Goal: Use online tool/utility

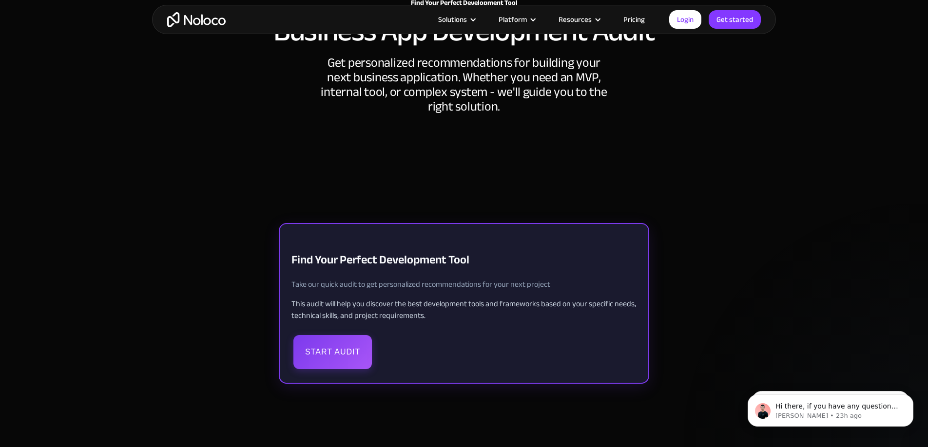
scroll to position [112, 0]
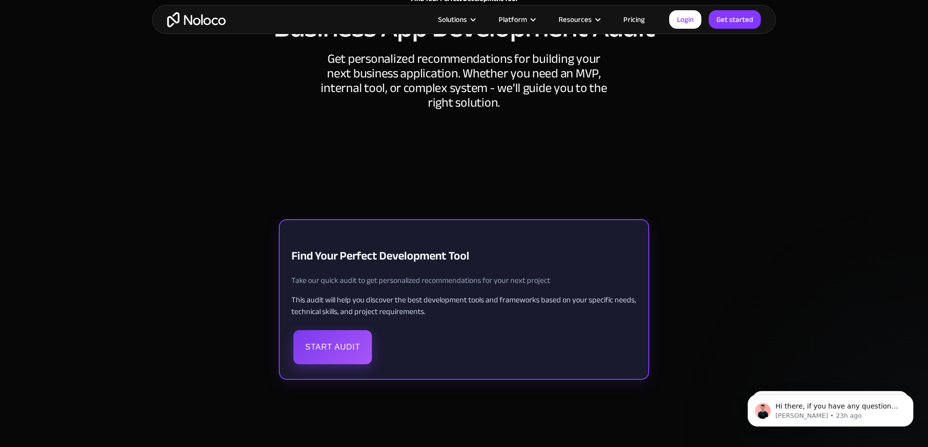
click at [328, 357] on button "Start Audit" at bounding box center [332, 347] width 78 height 34
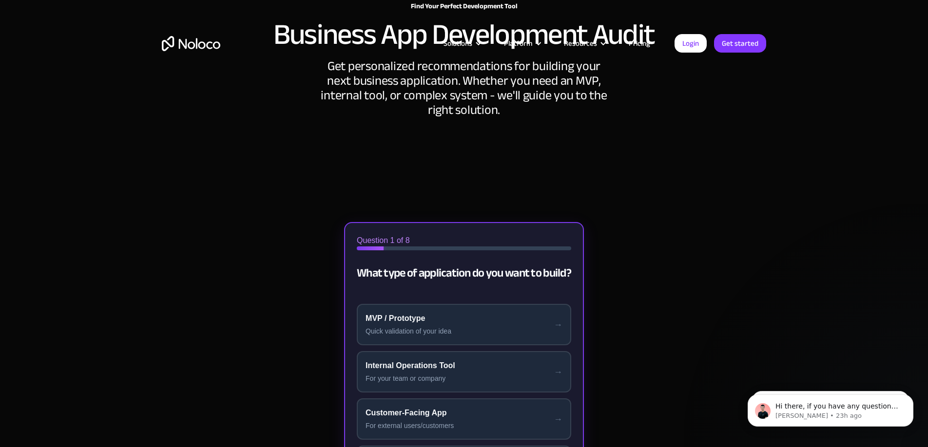
scroll to position [0, 0]
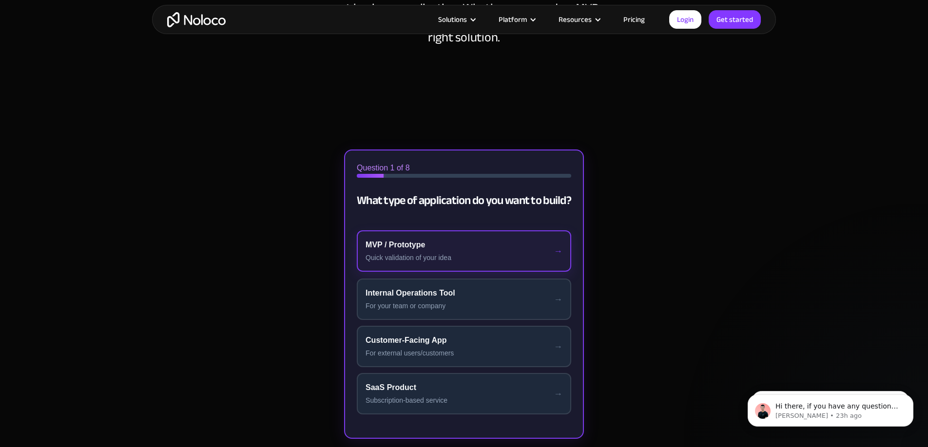
scroll to position [183, 0]
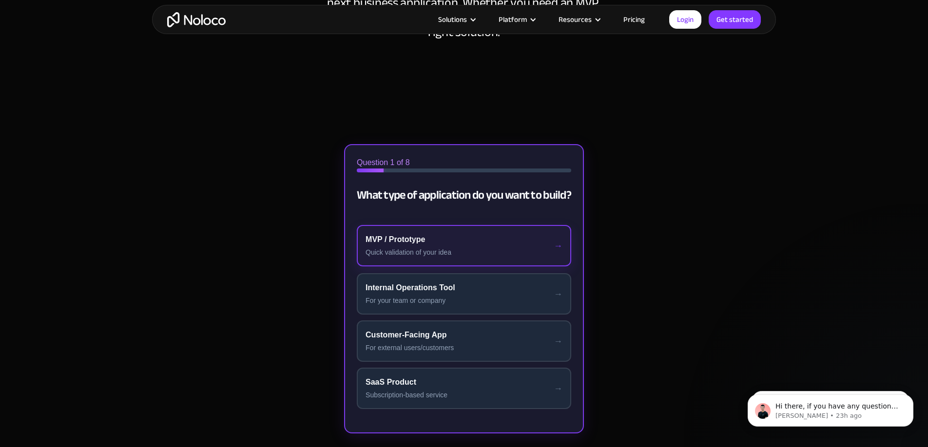
click at [419, 233] on button "MVP / Prototype Quick validation of your idea" at bounding box center [464, 245] width 214 height 41
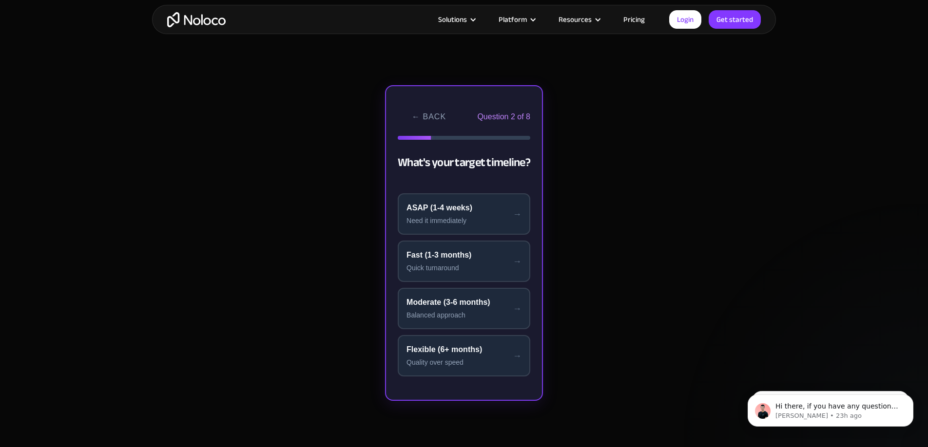
scroll to position [236, 0]
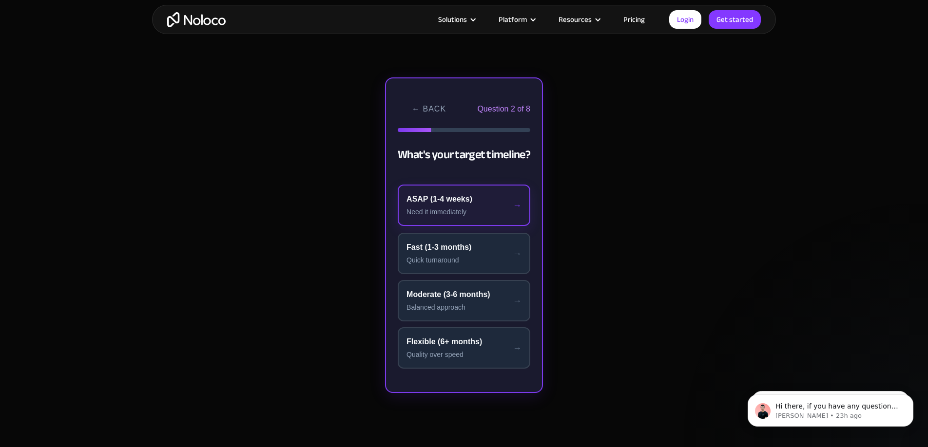
click at [440, 201] on div "ASAP (1-4 weeks)" at bounding box center [464, 200] width 115 height 12
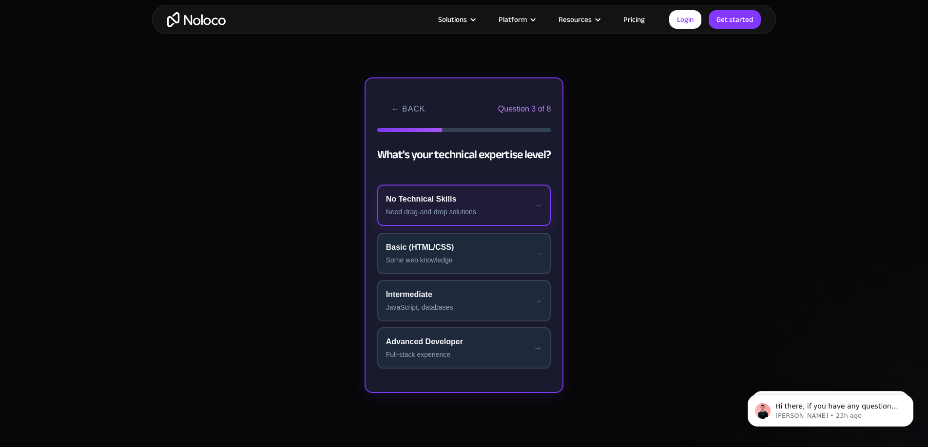
click at [459, 206] on button "No Technical Skills Need drag-and-drop solutions" at bounding box center [464, 205] width 174 height 41
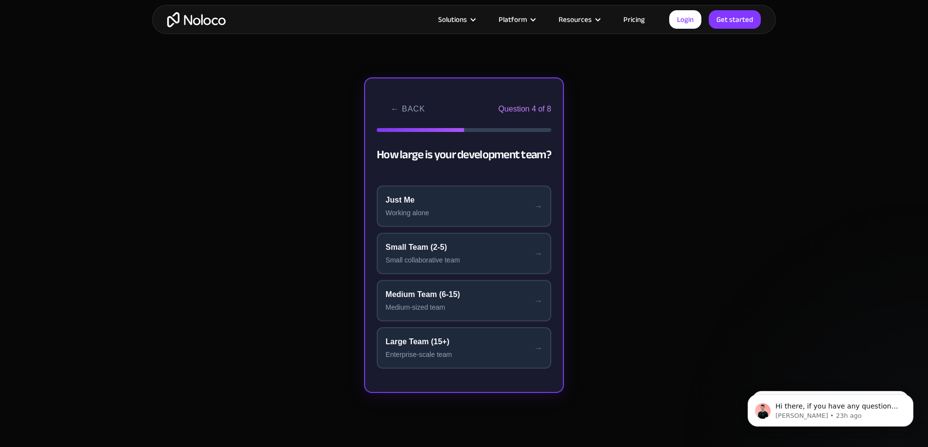
click at [459, 206] on button "Just Me Working alone" at bounding box center [464, 206] width 175 height 41
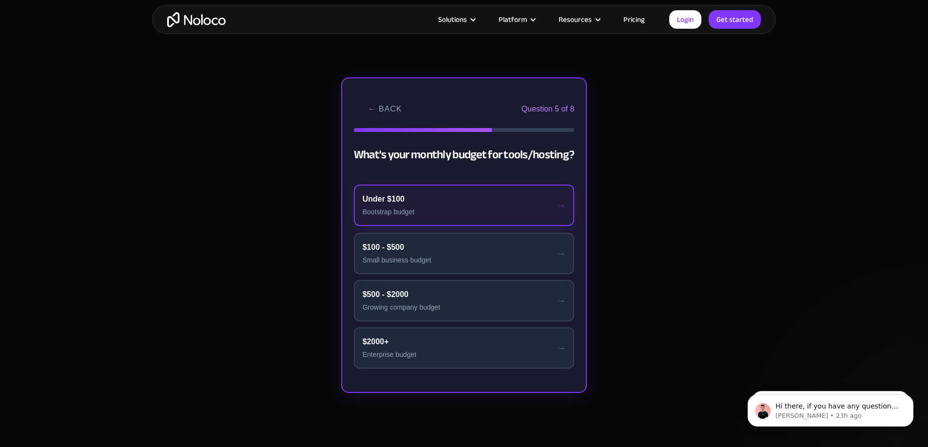
click at [466, 205] on button "Under $100 Bootstrap budget" at bounding box center [464, 205] width 221 height 41
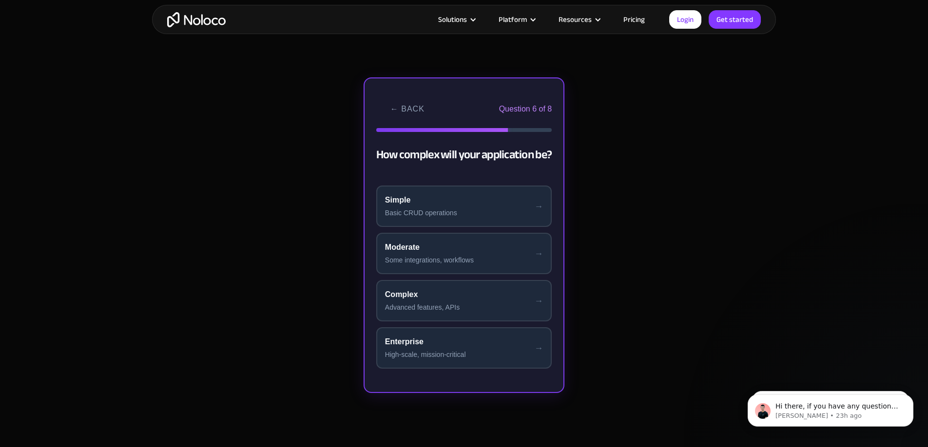
click at [466, 205] on div "Simple" at bounding box center [464, 200] width 158 height 12
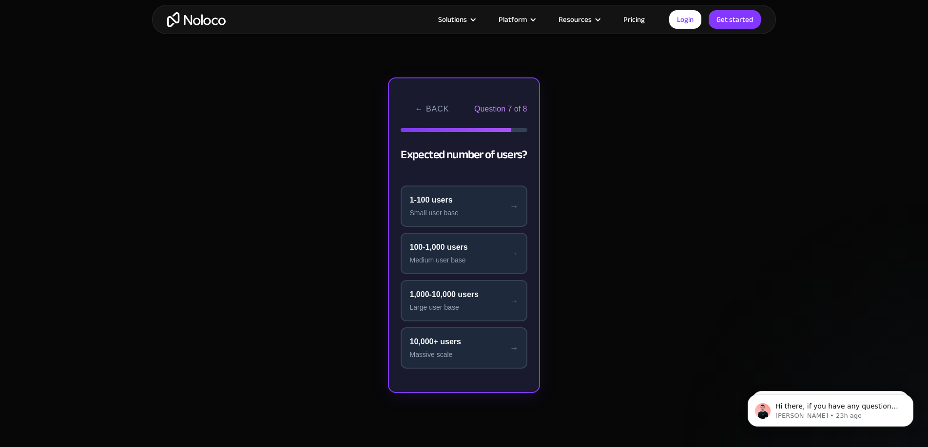
click at [466, 205] on div "1-100 users" at bounding box center [463, 200] width 109 height 12
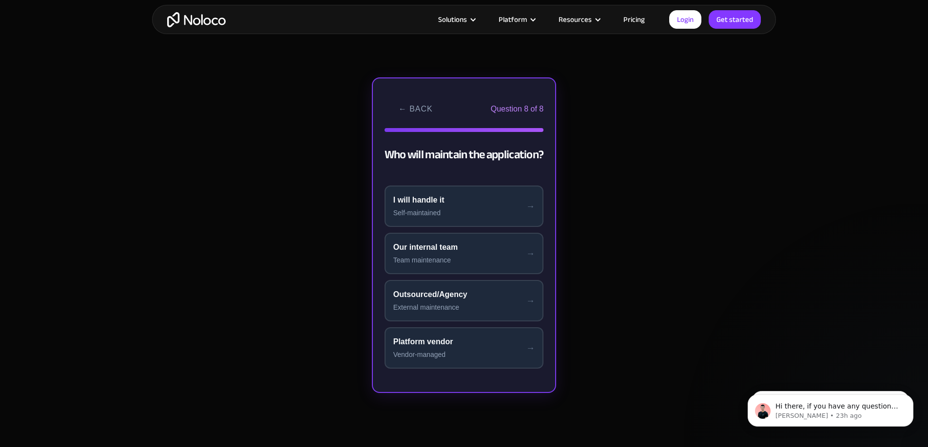
click at [466, 205] on div "I will handle it" at bounding box center [464, 200] width 142 height 12
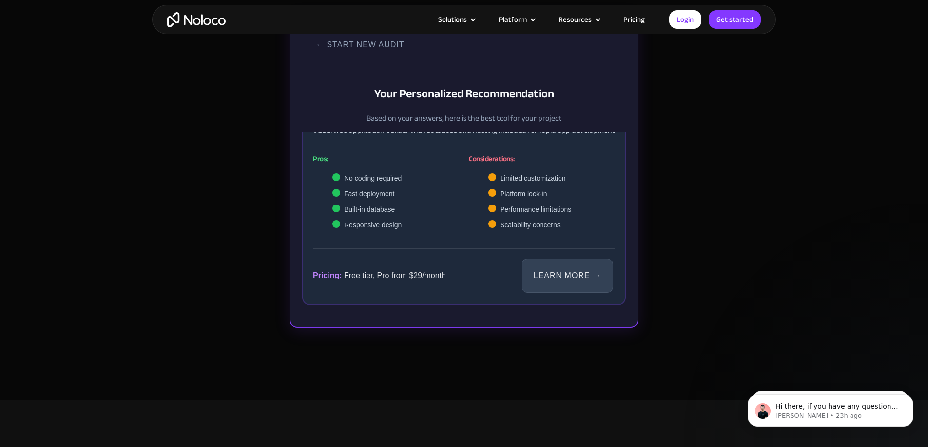
scroll to position [161, 0]
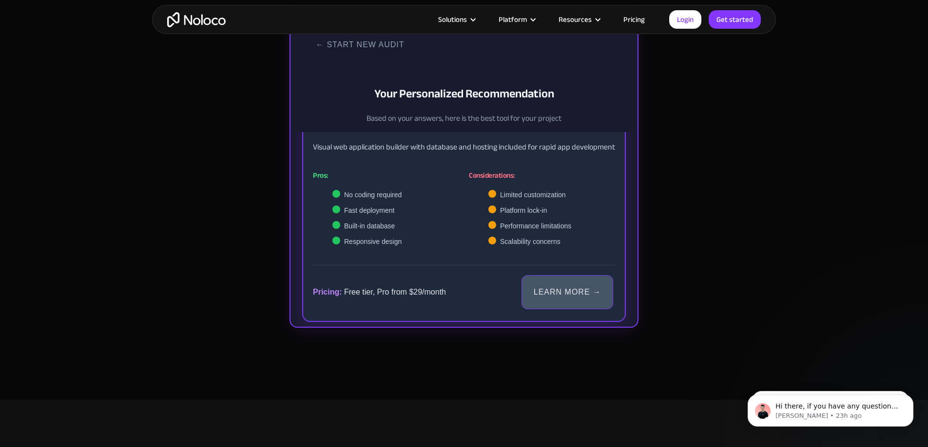
click at [561, 298] on link "Learn More →" at bounding box center [568, 292] width 92 height 34
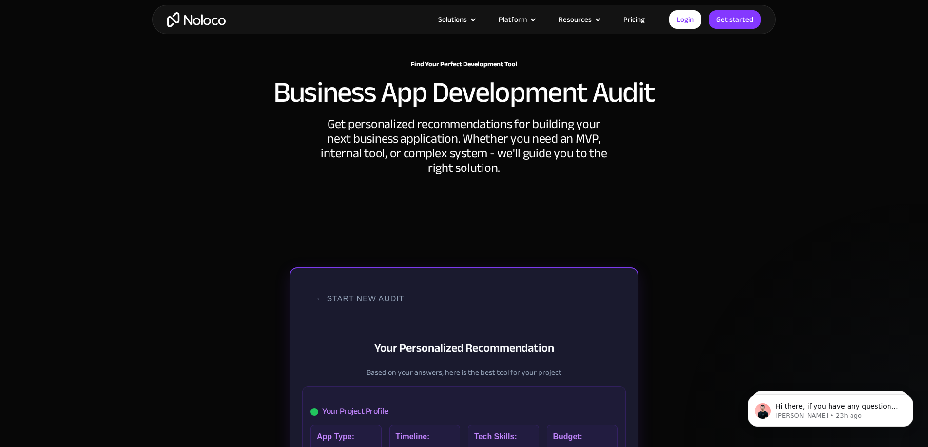
scroll to position [0, 0]
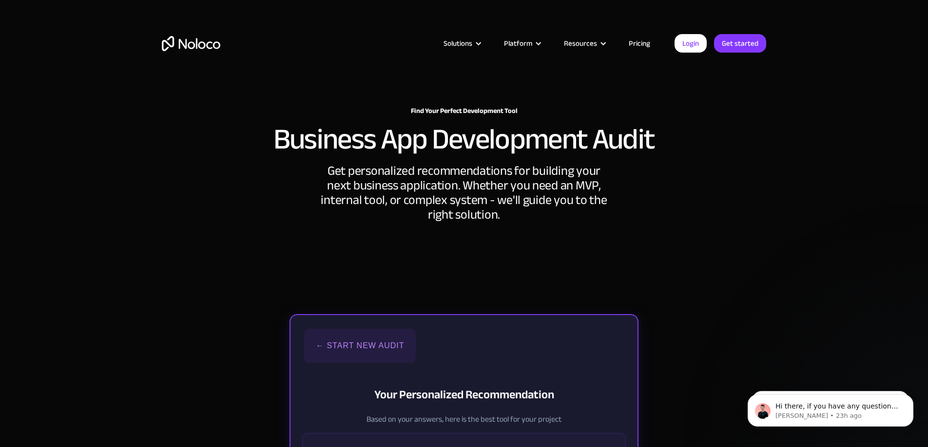
click at [330, 347] on button "← Start New Audit" at bounding box center [360, 346] width 112 height 34
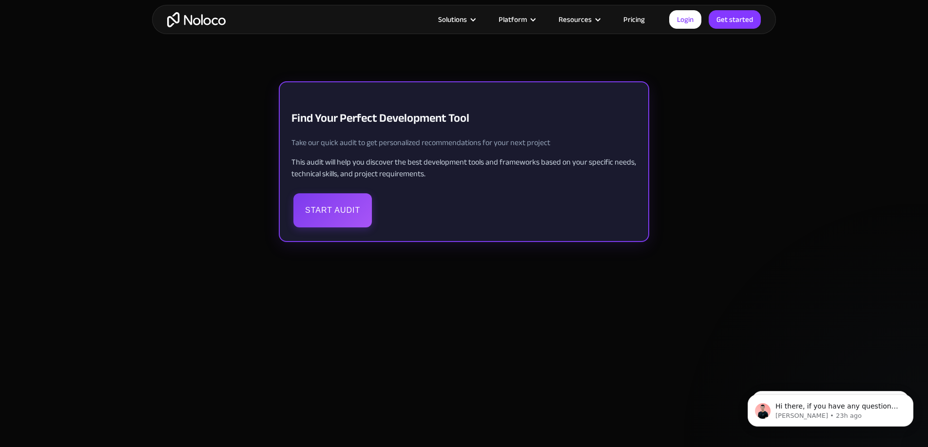
scroll to position [259, 0]
